Goal: Download file/media

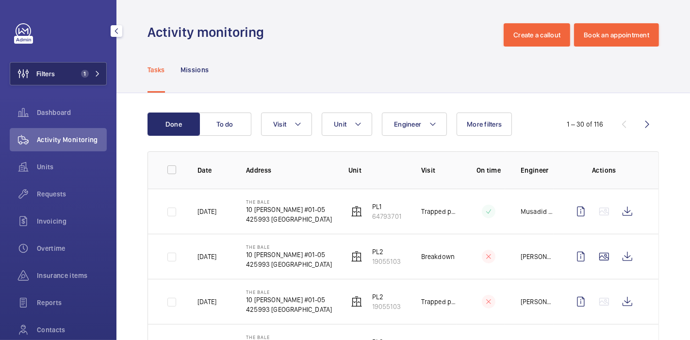
click at [77, 71] on span "1" at bounding box center [83, 74] width 12 height 8
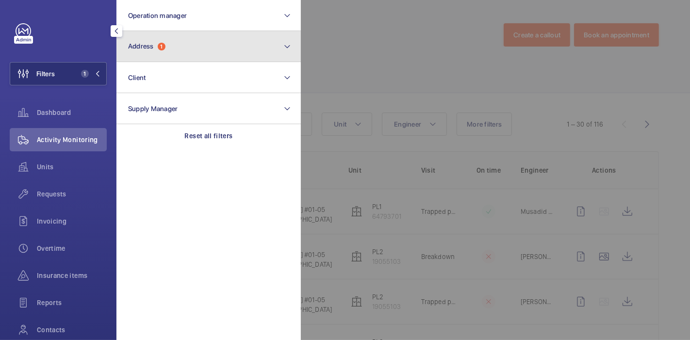
click at [166, 51] on button "Address 1" at bounding box center [208, 46] width 184 height 31
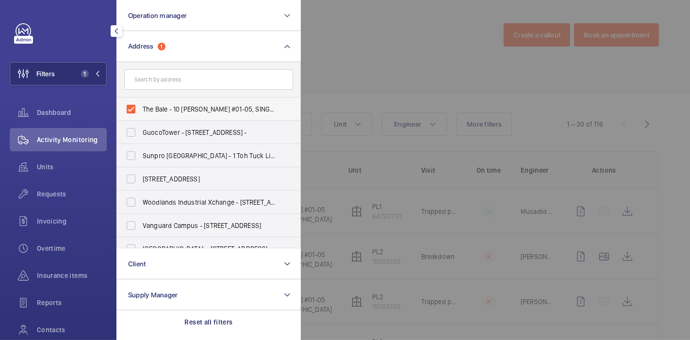
click at [133, 112] on label "The Bale - 10 [PERSON_NAME] #01-05, SINGAPORE 425993" at bounding box center [201, 109] width 169 height 23
click at [133, 112] on input "The Bale - 10 [PERSON_NAME] #01-05, SINGAPORE 425993" at bounding box center [130, 108] width 19 height 19
checkbox input "false"
click at [64, 169] on span "Units" at bounding box center [72, 167] width 70 height 10
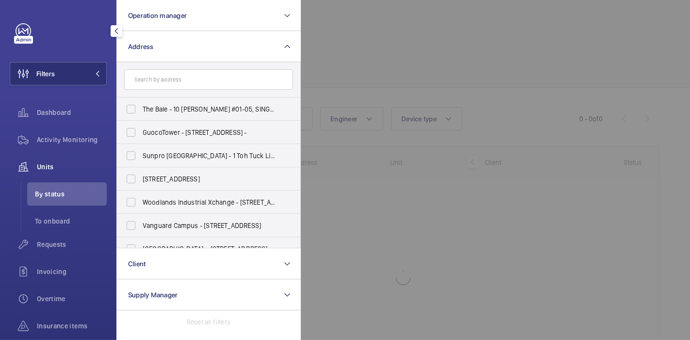
click at [346, 55] on div at bounding box center [646, 170] width 690 height 340
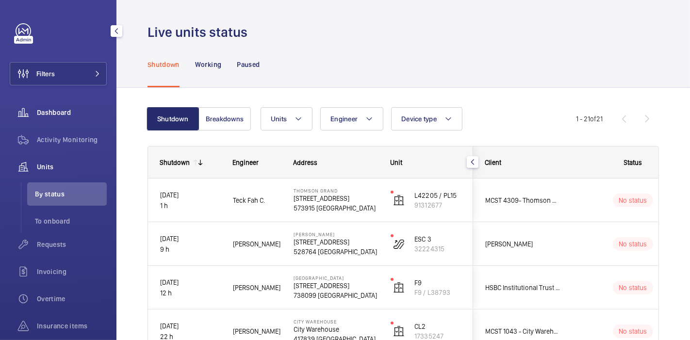
click at [82, 108] on span "Dashboard" at bounding box center [72, 113] width 70 height 10
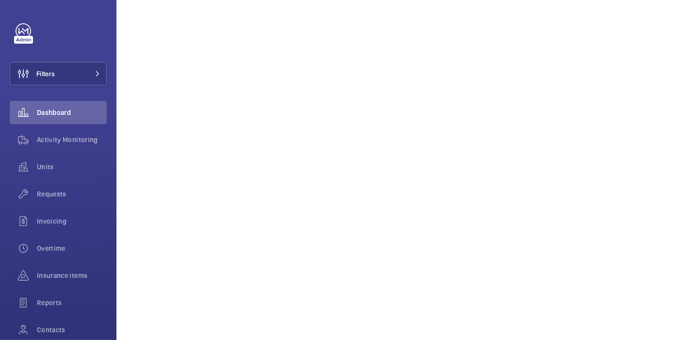
scroll to position [1492, 0]
click at [81, 136] on span "Activity Monitoring" at bounding box center [72, 140] width 70 height 10
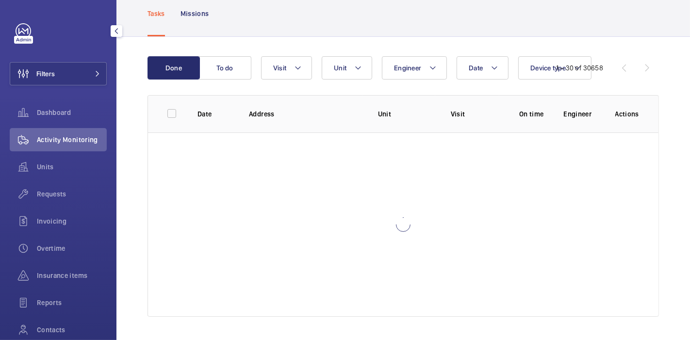
scroll to position [56, 0]
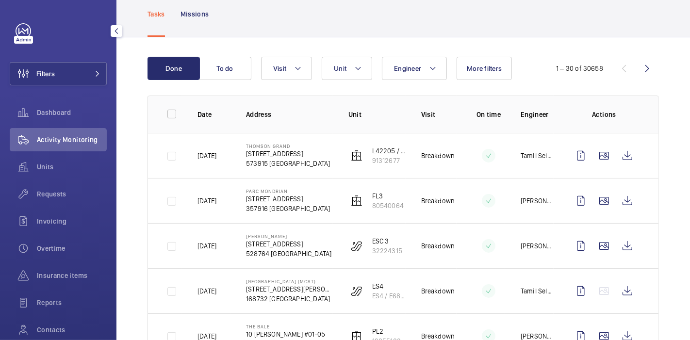
scroll to position [1219, 0]
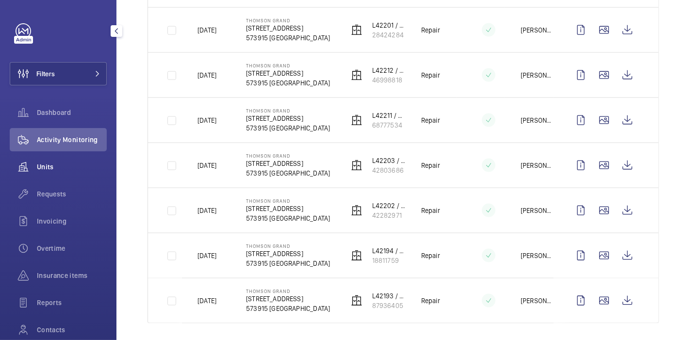
click at [83, 172] on div "Units" at bounding box center [58, 166] width 97 height 23
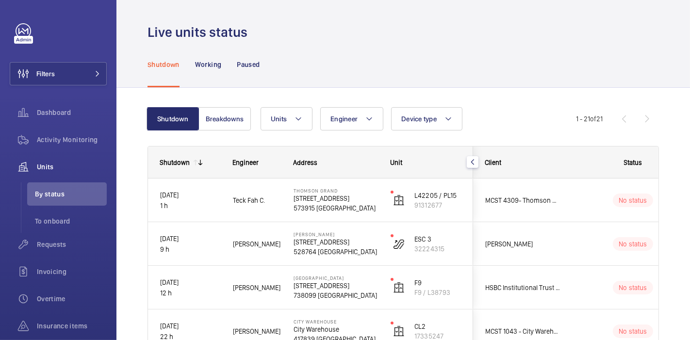
click at [482, 40] on div "Live units status" at bounding box center [403, 32] width 511 height 18
click at [81, 75] on button "Filters" at bounding box center [58, 73] width 97 height 23
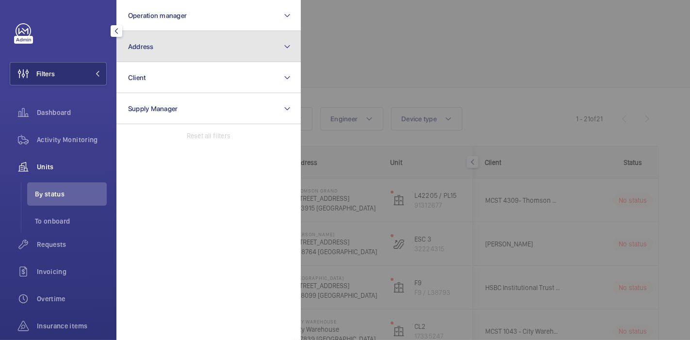
click at [145, 44] on span "Address" at bounding box center [141, 47] width 26 height 8
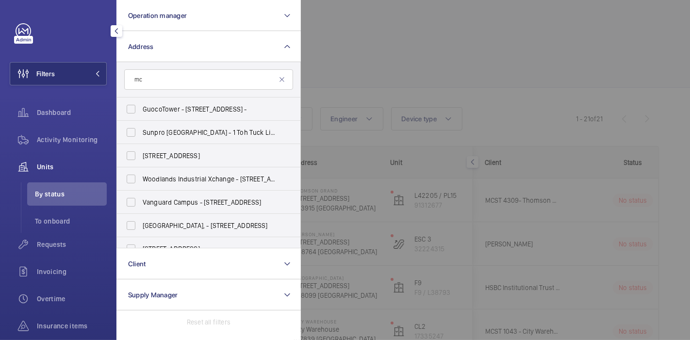
type input "m"
type input "ventilatin"
click at [156, 129] on span "[GEOGRAPHIC_DATA] [STREET_ADDRESS]" at bounding box center [209, 133] width 133 height 10
click at [141, 129] on input "[GEOGRAPHIC_DATA] [STREET_ADDRESS]" at bounding box center [130, 132] width 19 height 19
checkbox input "true"
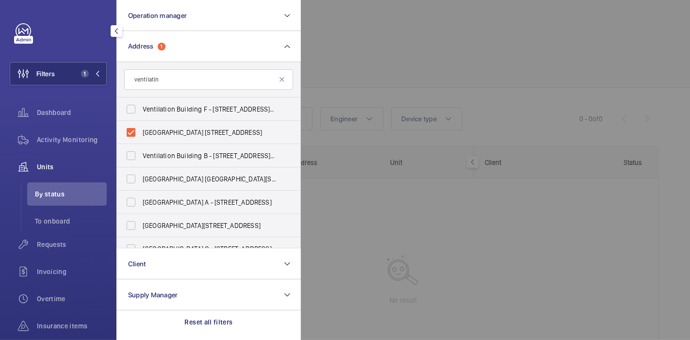
click at [308, 57] on div at bounding box center [646, 170] width 690 height 340
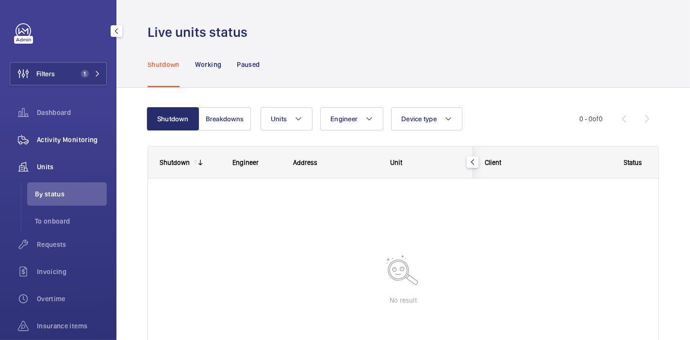
click at [75, 138] on span "Activity Monitoring" at bounding box center [72, 140] width 70 height 10
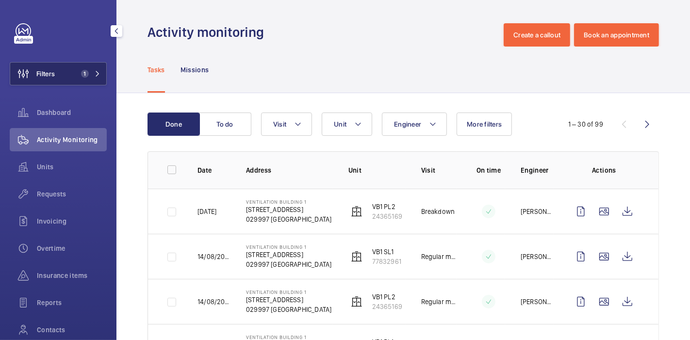
click at [82, 81] on button "Filters 1" at bounding box center [58, 73] width 97 height 23
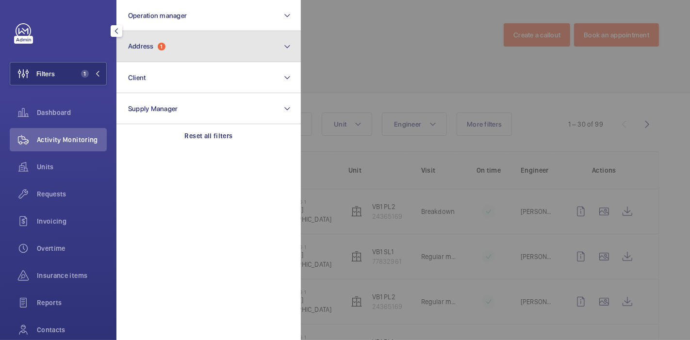
click at [140, 41] on button "Address 1" at bounding box center [208, 46] width 184 height 31
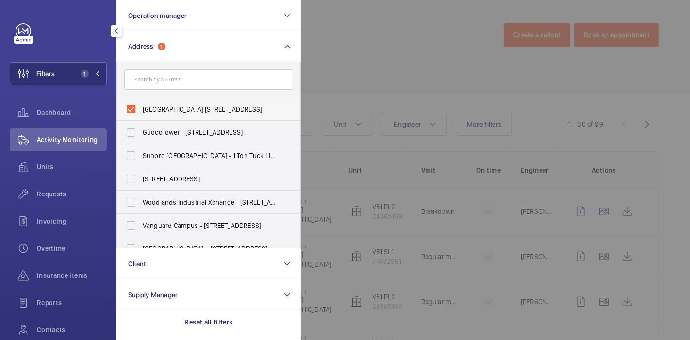
click at [132, 106] on label "[GEOGRAPHIC_DATA] [STREET_ADDRESS]" at bounding box center [201, 109] width 169 height 23
click at [132, 106] on input "[GEOGRAPHIC_DATA] [STREET_ADDRESS]" at bounding box center [130, 108] width 19 height 19
checkbox input "false"
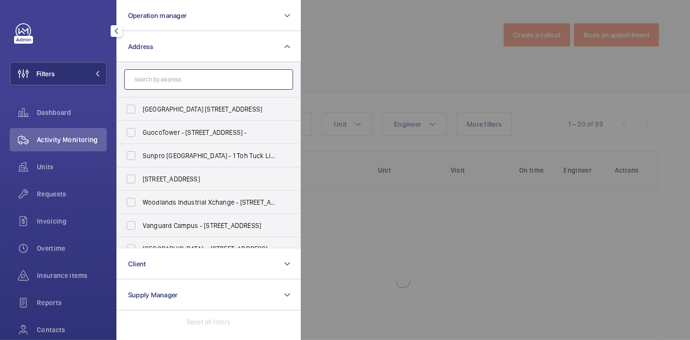
click at [154, 85] on input "text" at bounding box center [208, 79] width 169 height 20
type input "c"
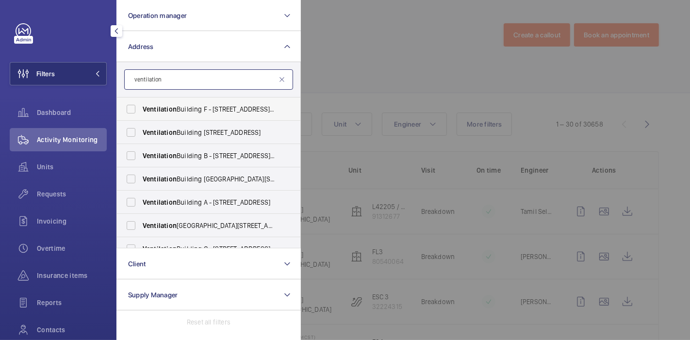
type input "ventilation"
click at [132, 112] on label "Ventilation Building F - [STREET_ADDRESS][PERSON_NAME]" at bounding box center [201, 109] width 169 height 23
click at [132, 112] on input "Ventilation Building F - [STREET_ADDRESS][PERSON_NAME]" at bounding box center [130, 108] width 19 height 19
checkbox input "true"
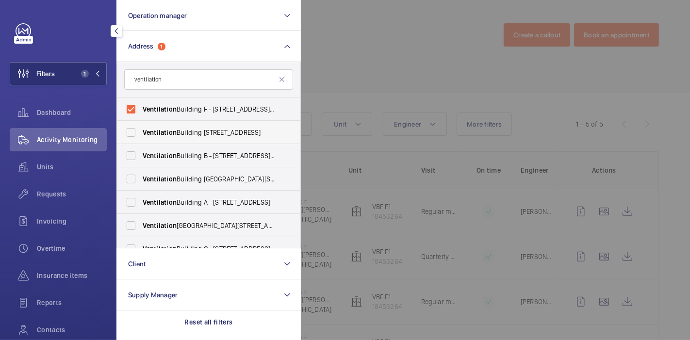
click at [132, 130] on label "[GEOGRAPHIC_DATA] [STREET_ADDRESS]" at bounding box center [201, 132] width 169 height 23
click at [132, 130] on input "[GEOGRAPHIC_DATA] [STREET_ADDRESS]" at bounding box center [130, 132] width 19 height 19
checkbox input "true"
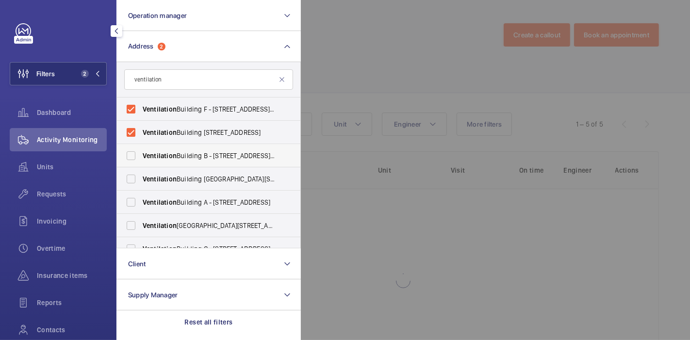
click at [132, 153] on label "Ventilation Building B - [STREET_ADDRESS][PERSON_NAME]" at bounding box center [201, 155] width 169 height 23
click at [132, 153] on input "Ventilation Building B - [STREET_ADDRESS][PERSON_NAME]" at bounding box center [130, 155] width 19 height 19
checkbox input "true"
click at [132, 181] on label "[GEOGRAPHIC_DATA] [GEOGRAPHIC_DATA][STREET_ADDRESS]" at bounding box center [201, 178] width 169 height 23
click at [132, 181] on input "[GEOGRAPHIC_DATA] [GEOGRAPHIC_DATA][STREET_ADDRESS]" at bounding box center [130, 178] width 19 height 19
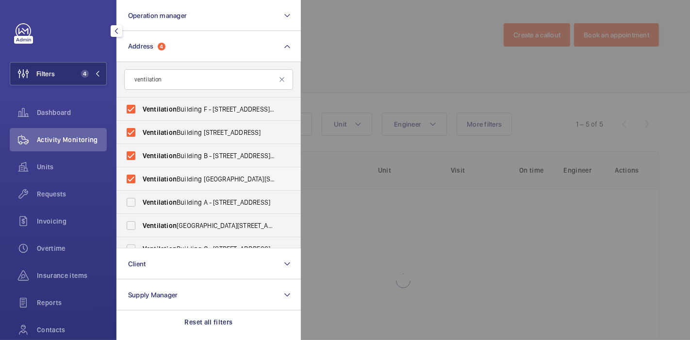
click at [132, 181] on label "[GEOGRAPHIC_DATA] [GEOGRAPHIC_DATA][STREET_ADDRESS]" at bounding box center [201, 178] width 169 height 23
click at [132, 181] on input "[GEOGRAPHIC_DATA] [GEOGRAPHIC_DATA][STREET_ADDRESS]" at bounding box center [130, 178] width 19 height 19
click at [132, 180] on label "[GEOGRAPHIC_DATA] [GEOGRAPHIC_DATA][STREET_ADDRESS]" at bounding box center [201, 178] width 169 height 23
click at [132, 180] on input "[GEOGRAPHIC_DATA] [GEOGRAPHIC_DATA][STREET_ADDRESS]" at bounding box center [130, 178] width 19 height 19
checkbox input "true"
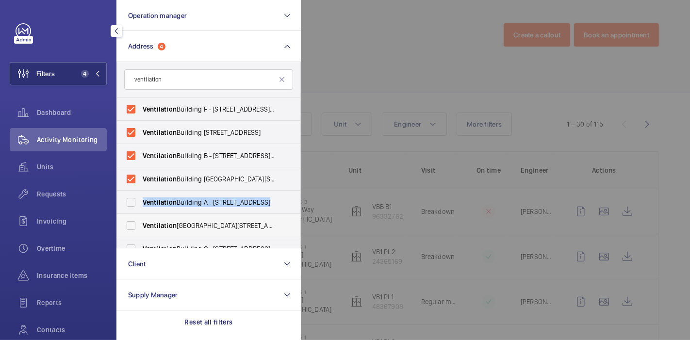
drag, startPoint x: 132, startPoint y: 201, endPoint x: 131, endPoint y: 221, distance: 19.5
click at [131, 221] on ul "[GEOGRAPHIC_DATA] F - [GEOGRAPHIC_DATA][PERSON_NAME] [GEOGRAPHIC_DATA][STREET_A…" at bounding box center [208, 191] width 183 height 186
click at [131, 221] on label "[GEOGRAPHIC_DATA][STREET_ADDRESS]" at bounding box center [201, 225] width 169 height 23
click at [131, 221] on input "[GEOGRAPHIC_DATA][STREET_ADDRESS]" at bounding box center [130, 225] width 19 height 19
checkbox input "true"
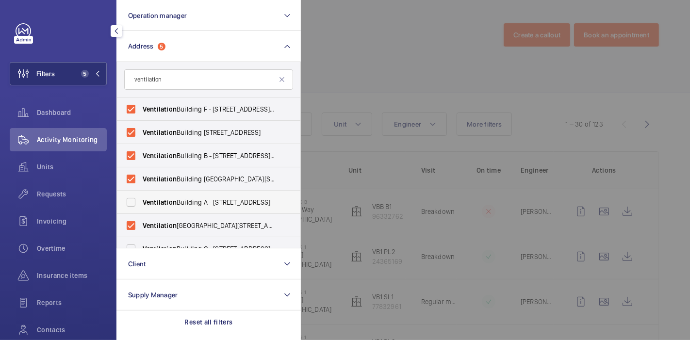
click at [130, 203] on label "[GEOGRAPHIC_DATA] A - [STREET_ADDRESS]" at bounding box center [201, 202] width 169 height 23
click at [130, 203] on input "[GEOGRAPHIC_DATA] A - [STREET_ADDRESS]" at bounding box center [130, 202] width 19 height 19
checkbox input "true"
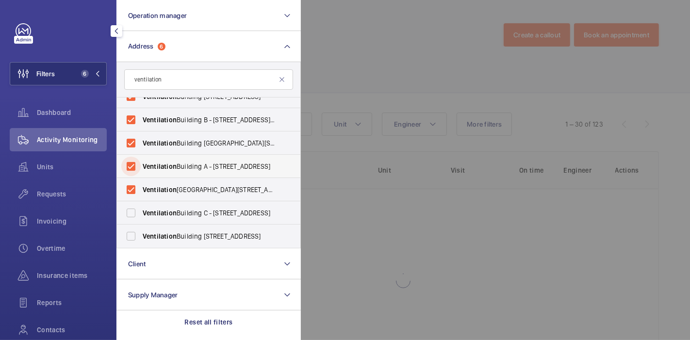
scroll to position [36, 0]
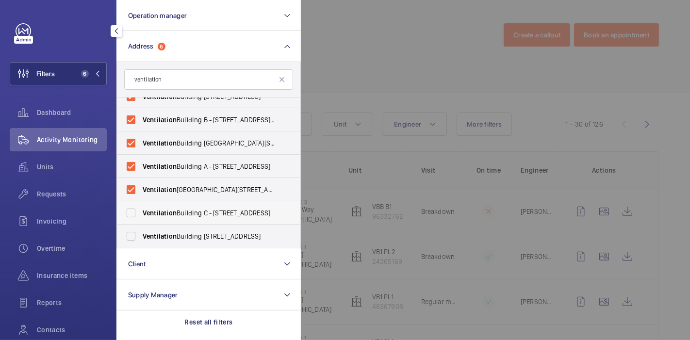
click at [132, 214] on label "[GEOGRAPHIC_DATA] C - [STREET_ADDRESS]" at bounding box center [201, 212] width 169 height 23
click at [132, 214] on input "[GEOGRAPHIC_DATA] C - [STREET_ADDRESS]" at bounding box center [130, 212] width 19 height 19
checkbox input "true"
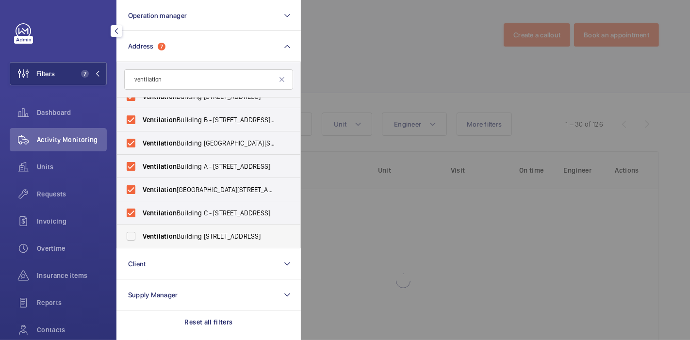
click at [130, 238] on label "[GEOGRAPHIC_DATA] [STREET_ADDRESS]" at bounding box center [201, 236] width 169 height 23
click at [130, 238] on input "[GEOGRAPHIC_DATA] [STREET_ADDRESS]" at bounding box center [130, 236] width 19 height 19
checkbox input "true"
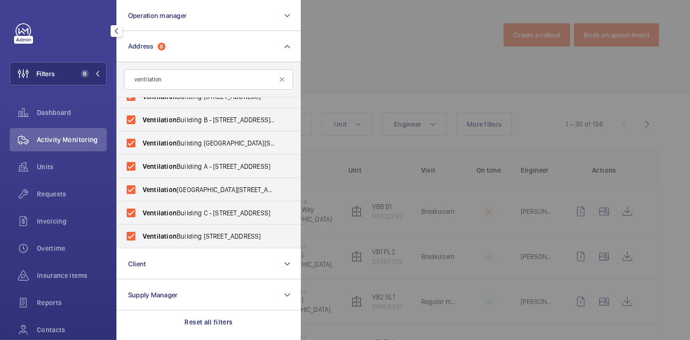
click at [364, 38] on div at bounding box center [646, 170] width 690 height 340
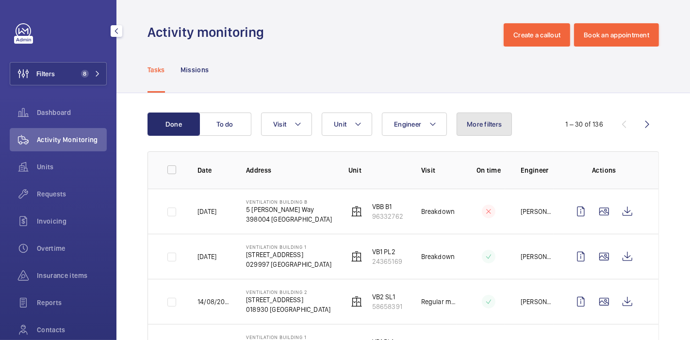
click at [485, 121] on span "More filters" at bounding box center [484, 124] width 35 height 8
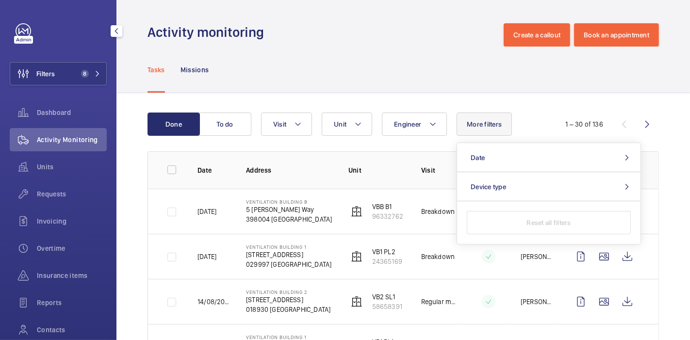
click at [412, 82] on div "Tasks Missions" at bounding box center [403, 70] width 511 height 46
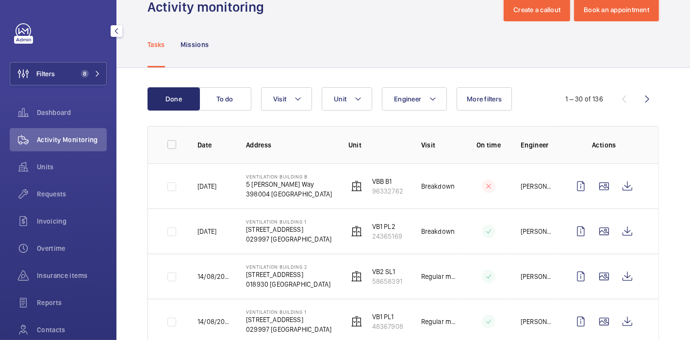
scroll to position [25, 0]
click at [297, 98] on mat-icon at bounding box center [298, 100] width 8 height 12
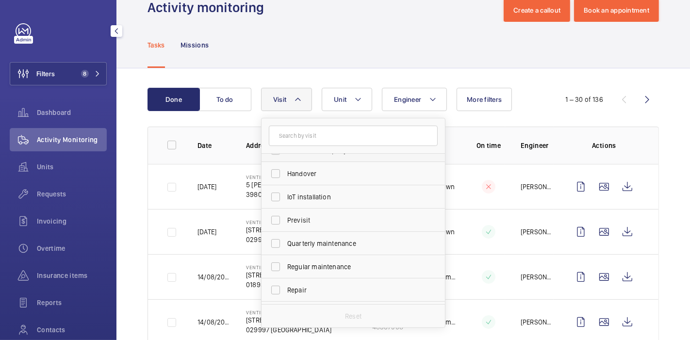
scroll to position [88, 0]
click at [274, 267] on label "Regular maintenance" at bounding box center [346, 263] width 169 height 23
click at [274, 267] on input "Regular maintenance" at bounding box center [275, 263] width 19 height 19
checkbox input "true"
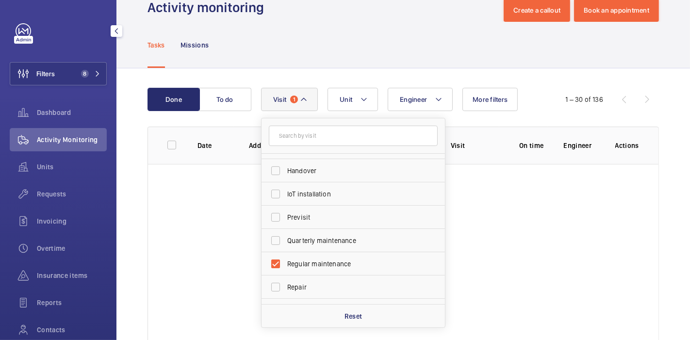
click at [127, 243] on div "Done To do Engineer Unit Visit 1 Annual maintenance Breakdown Client appointmen…" at bounding box center [403, 219] width 574 height 303
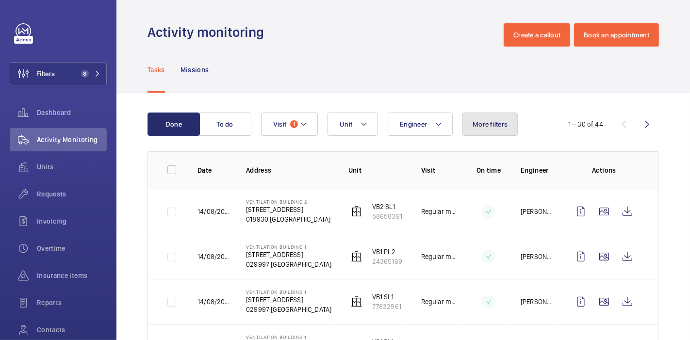
click at [485, 123] on span "More filters" at bounding box center [490, 124] width 35 height 8
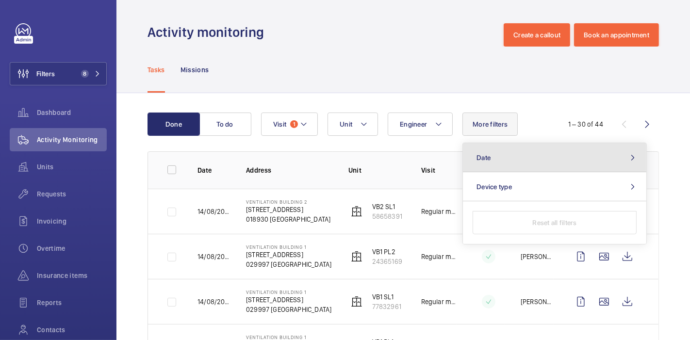
click at [503, 165] on button "Date" at bounding box center [554, 157] width 183 height 29
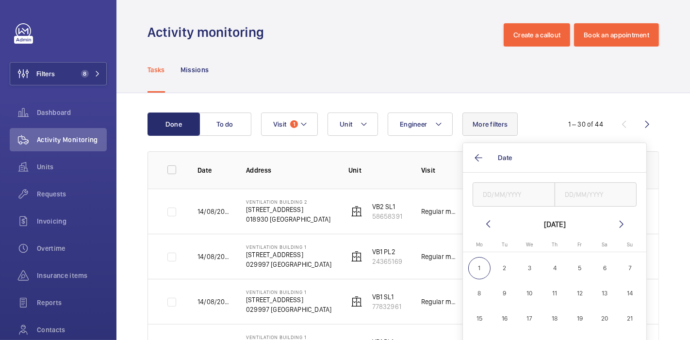
click at [488, 227] on mat-icon at bounding box center [488, 224] width 12 height 12
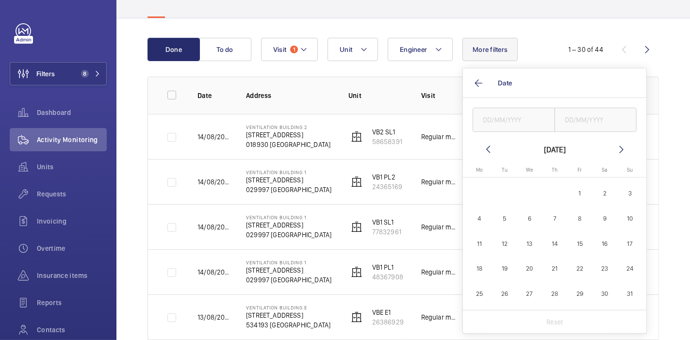
scroll to position [98, 0]
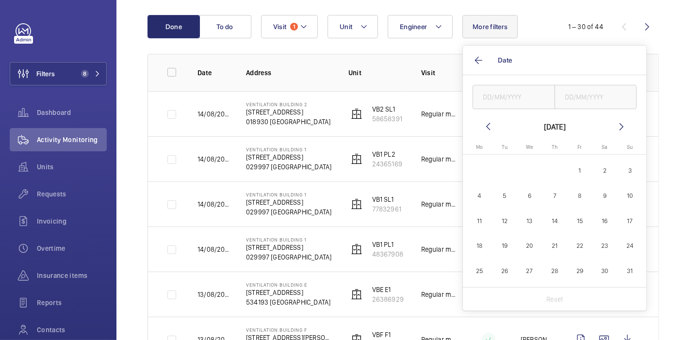
click at [585, 172] on span "1" at bounding box center [580, 171] width 23 height 23
type input "[DATE]"
click at [638, 265] on span "31" at bounding box center [630, 271] width 23 height 23
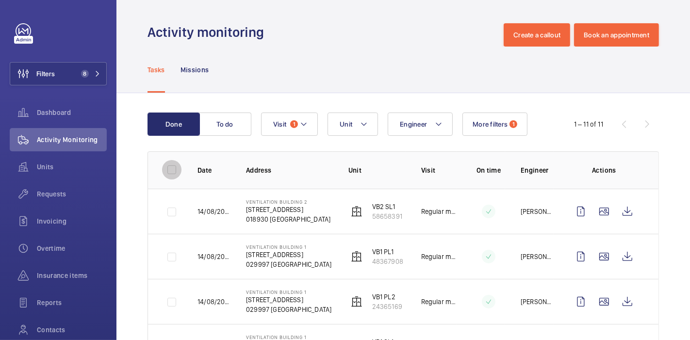
click at [171, 165] on input "checkbox" at bounding box center [171, 169] width 19 height 19
checkbox input "true"
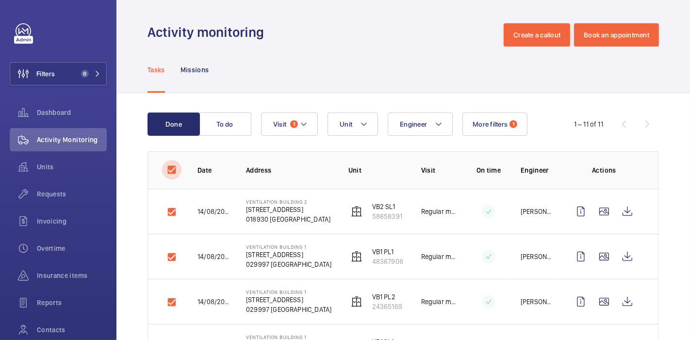
checkbox input "true"
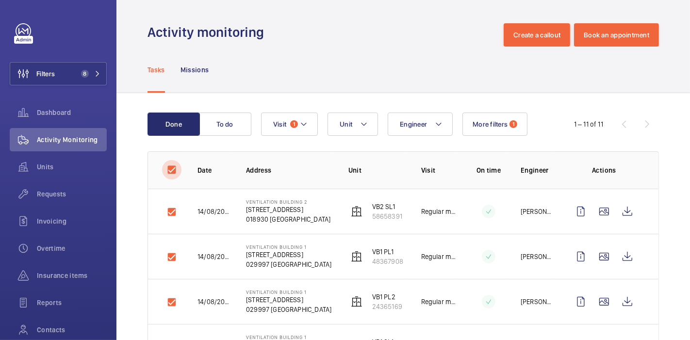
checkbox input "true"
click at [624, 121] on button "Download 11 reports" at bounding box center [617, 124] width 83 height 23
